Goal: Transaction & Acquisition: Obtain resource

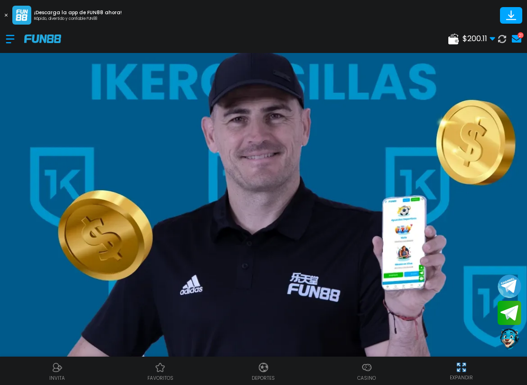
click at [11, 43] on div at bounding box center [15, 39] width 18 height 28
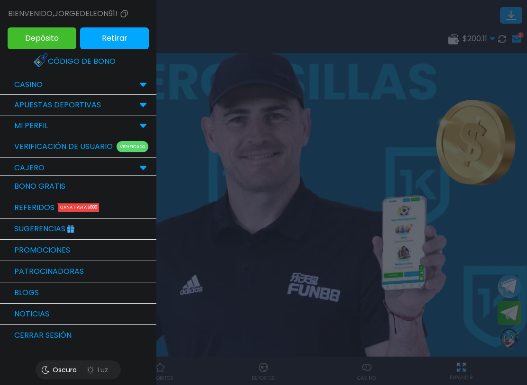
click at [16, 79] on div "CASINO" at bounding box center [78, 84] width 156 height 21
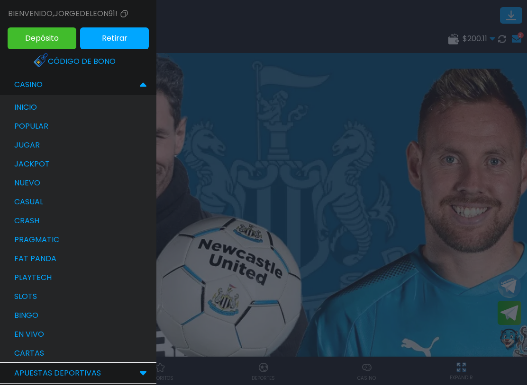
click at [19, 353] on p "cartas" at bounding box center [29, 353] width 30 height 11
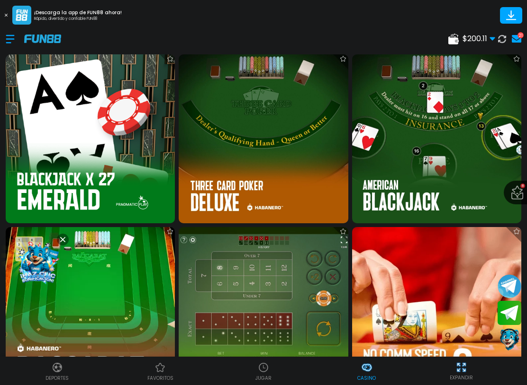
scroll to position [340, 0]
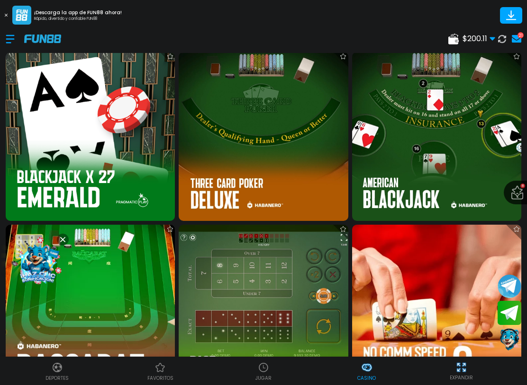
click at [482, 139] on img at bounding box center [436, 136] width 169 height 169
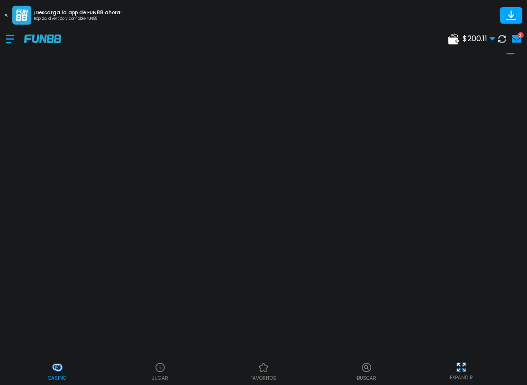
click at [12, 49] on div at bounding box center [15, 39] width 18 height 28
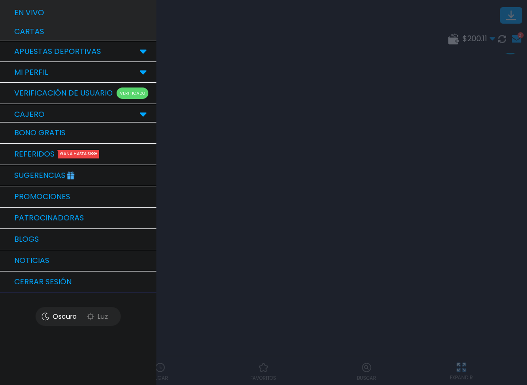
scroll to position [322, 0]
click at [17, 133] on link "Bono Gratis" at bounding box center [78, 133] width 156 height 21
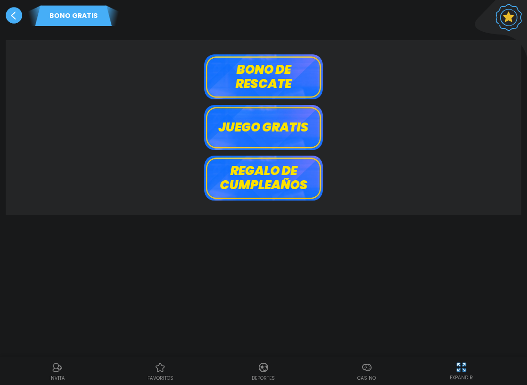
click at [285, 81] on button "Bono de rescate" at bounding box center [263, 76] width 118 height 45
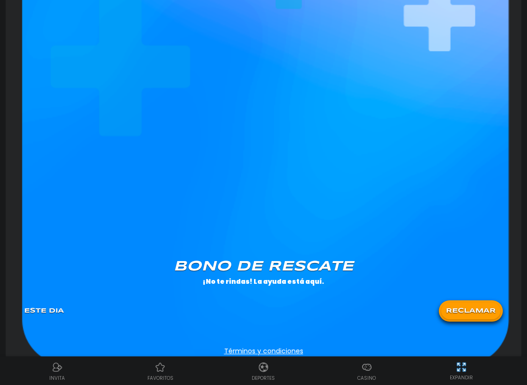
scroll to position [694, 0]
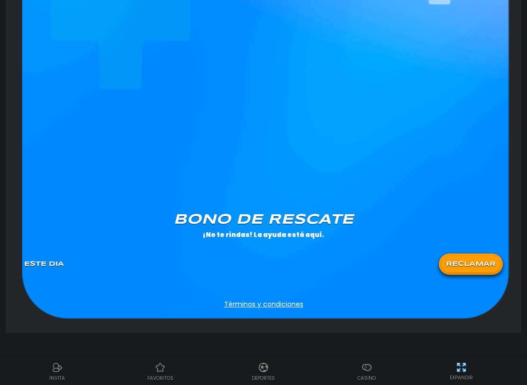
click at [472, 265] on button "RECLAMAR" at bounding box center [470, 264] width 59 height 17
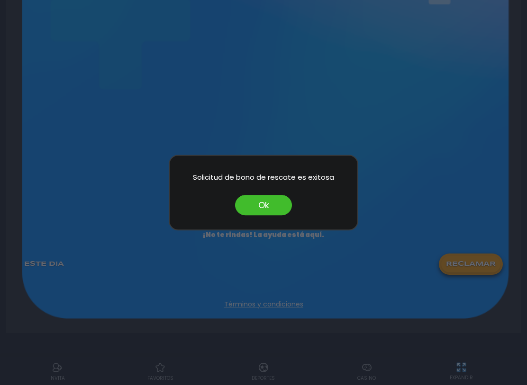
click at [259, 212] on button "Ok" at bounding box center [263, 205] width 57 height 20
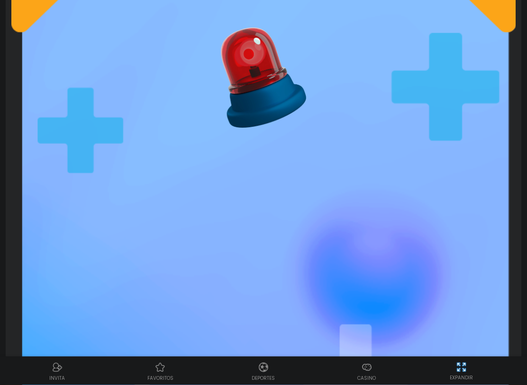
scroll to position [0, 0]
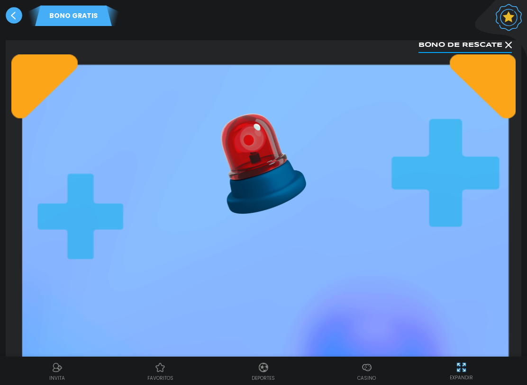
click at [14, 23] on use at bounding box center [14, 15] width 17 height 17
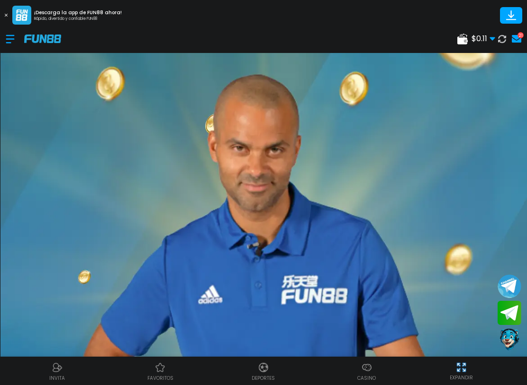
click at [13, 45] on div at bounding box center [15, 39] width 18 height 28
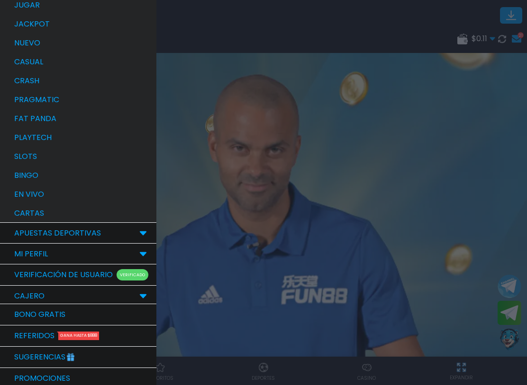
scroll to position [141, 0]
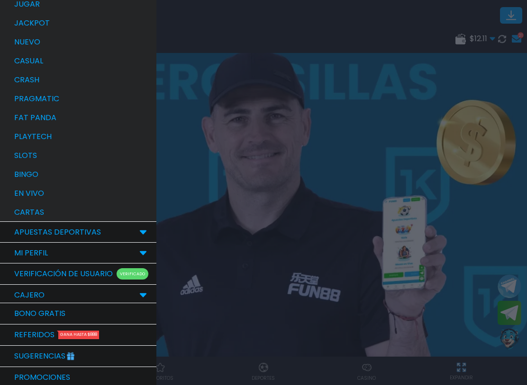
click at [13, 176] on div "bingo" at bounding box center [82, 174] width 147 height 19
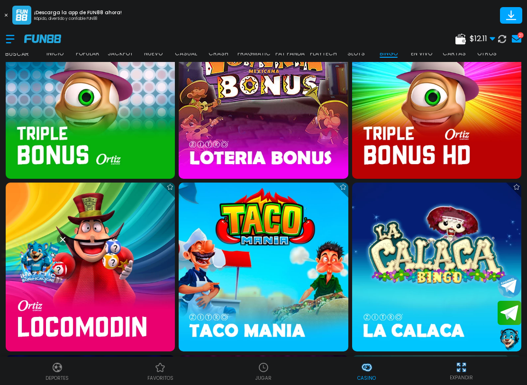
scroll to position [590, 0]
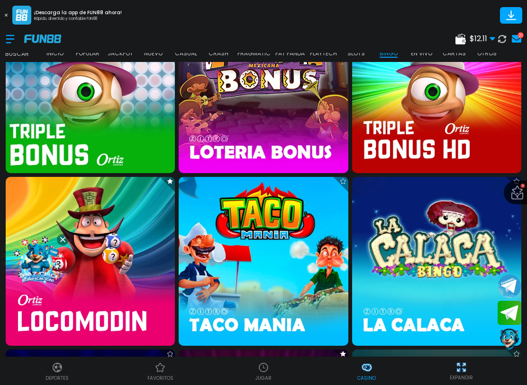
click at [38, 137] on img at bounding box center [90, 88] width 186 height 186
